Goal: Submit feedback/report problem

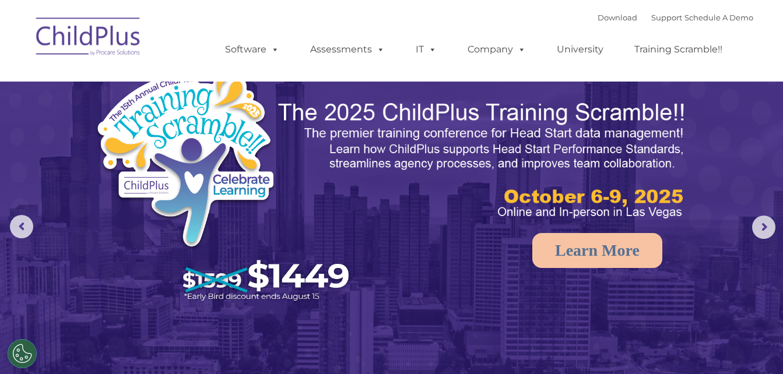
select select "MEDIUM"
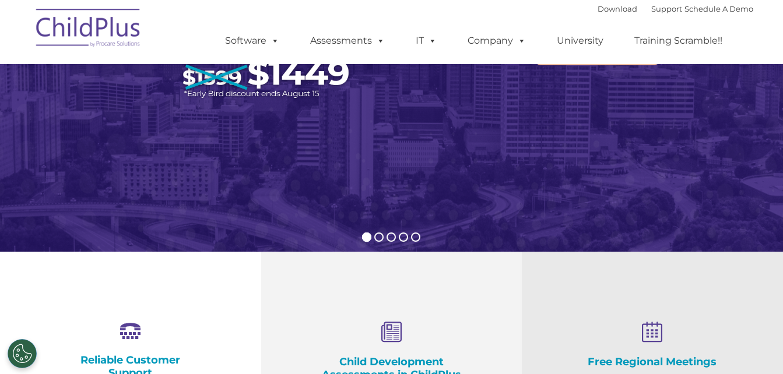
scroll to position [206, 0]
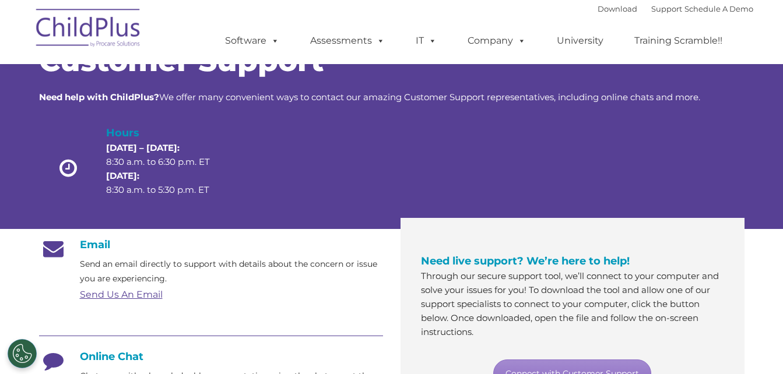
scroll to position [8, 0]
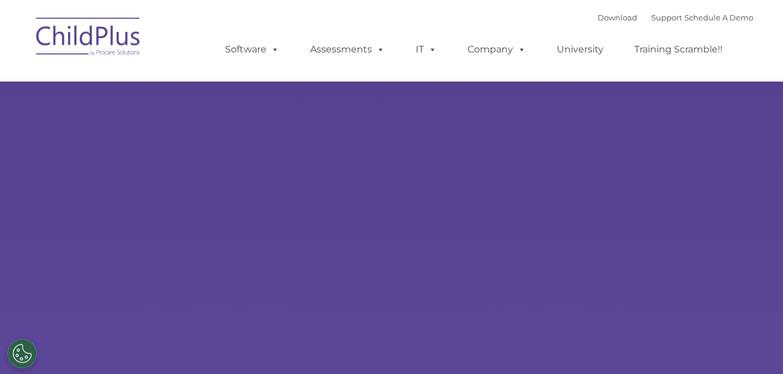
type input ""
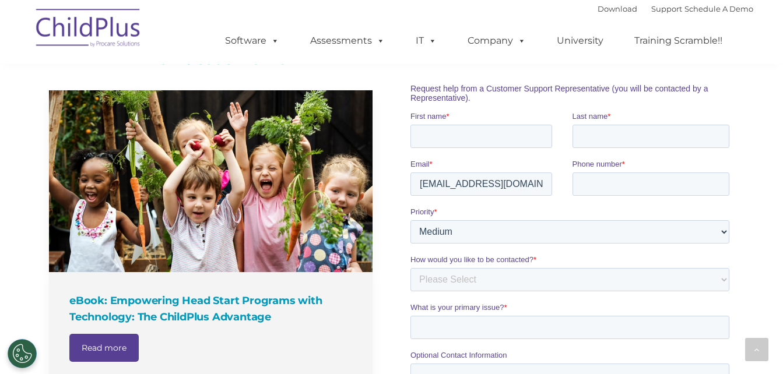
scroll to position [798, 0]
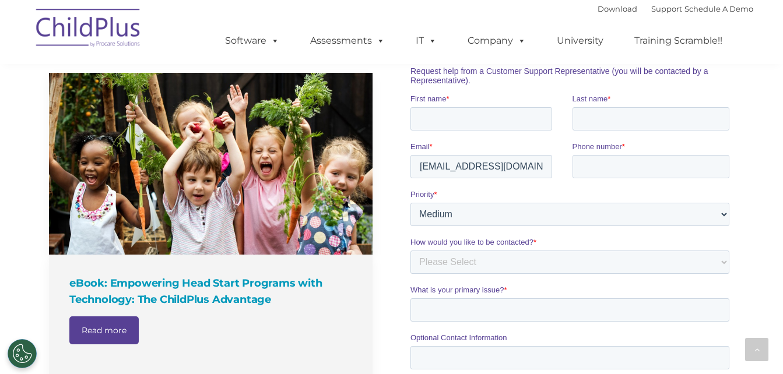
drag, startPoint x: 782, startPoint y: 167, endPoint x: 777, endPoint y: 136, distance: 31.9
click at [777, 136] on div "The Latest News eBook: Empowering Head Start Programs with Technology: The Chil…" at bounding box center [391, 305] width 783 height 603
drag, startPoint x: 782, startPoint y: 183, endPoint x: 778, endPoint y: 144, distance: 39.3
click at [778, 144] on div "The Latest News eBook: Empowering Head Start Programs with Technology: The Chil…" at bounding box center [391, 305] width 783 height 603
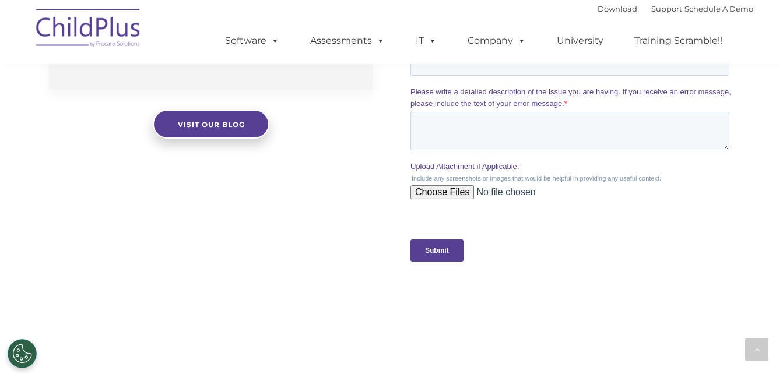
scroll to position [1086, 0]
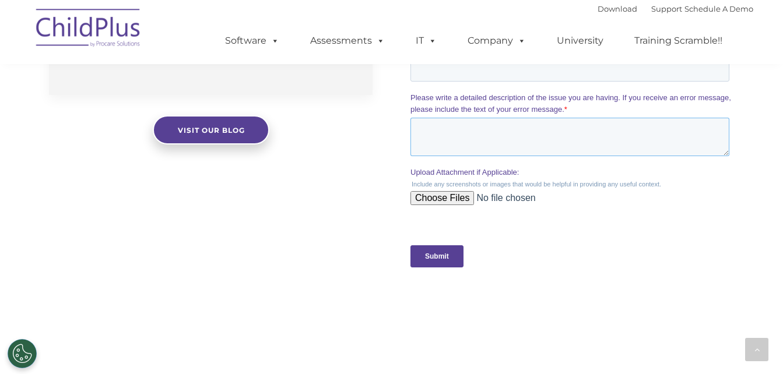
click at [421, 134] on textarea "Please write a detailed description of the issue you are having. If you receive…" at bounding box center [569, 137] width 319 height 38
click at [332, 195] on div "The Latest News eBook: Empowering Head Start Programs with Technology: The Chil…" at bounding box center [391, 17] width 783 height 603
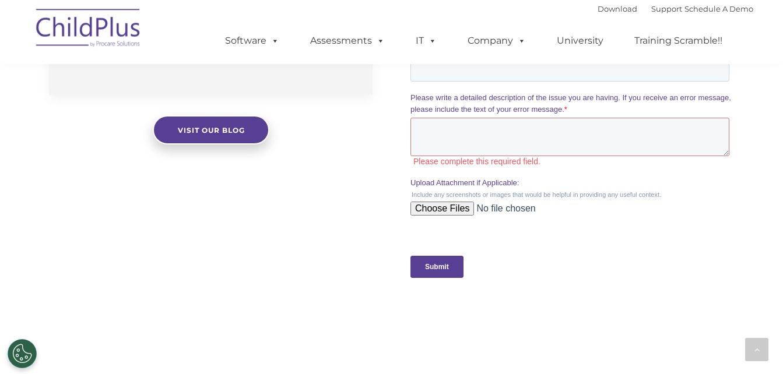
click at [439, 208] on input "Upload Attachment if Applicable:" at bounding box center [569, 213] width 319 height 23
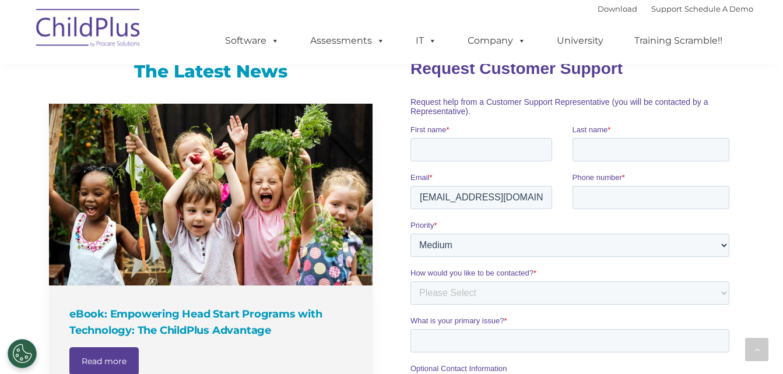
scroll to position [776, 0]
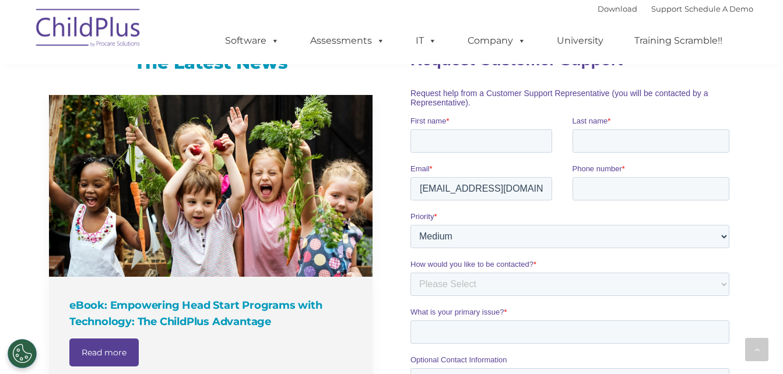
drag, startPoint x: 782, startPoint y: 186, endPoint x: 786, endPoint y: 206, distance: 20.8
click at [782, 206] on html "Download Support | Schedule A Demo  MENU MENU Software ChildPlus: The original…" at bounding box center [391, 103] width 783 height 1759
click at [678, 241] on select "Please Select Low Medium High" at bounding box center [569, 235] width 319 height 23
click at [686, 236] on select "Please Select Low Medium High" at bounding box center [569, 235] width 319 height 23
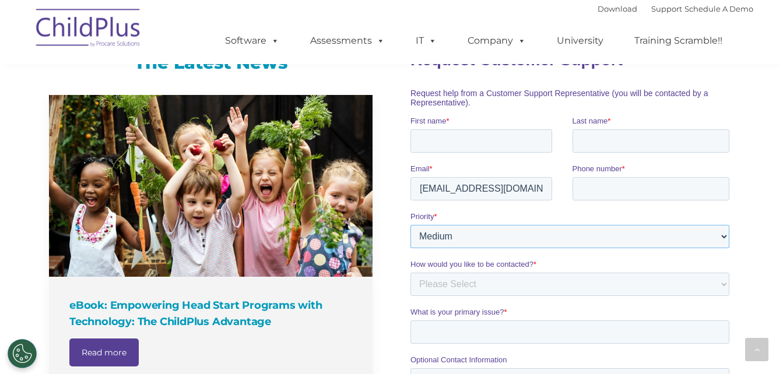
select select "LOW"
click at [410, 224] on select "Please Select Low Medium High" at bounding box center [569, 235] width 319 height 23
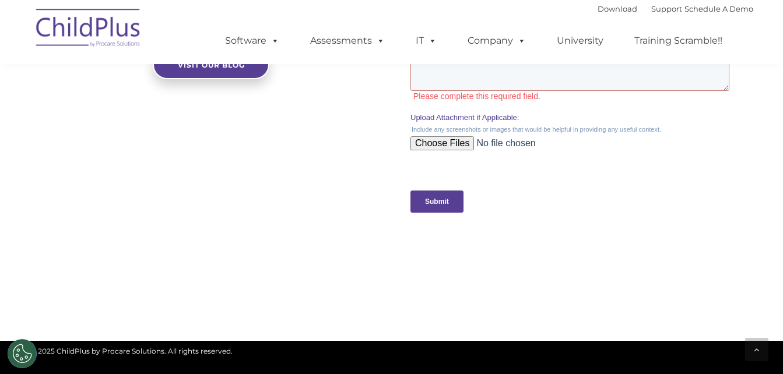
scroll to position [1139, 0]
